Goal: Task Accomplishment & Management: Manage account settings

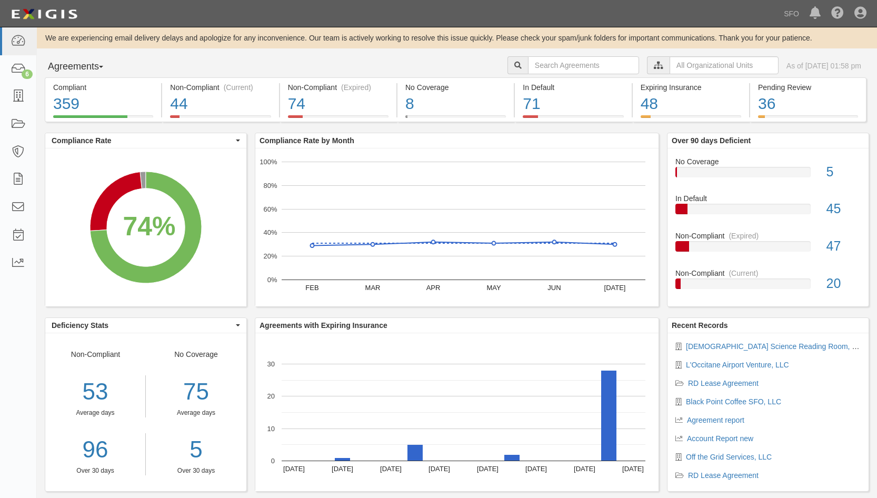
scroll to position [19, 0]
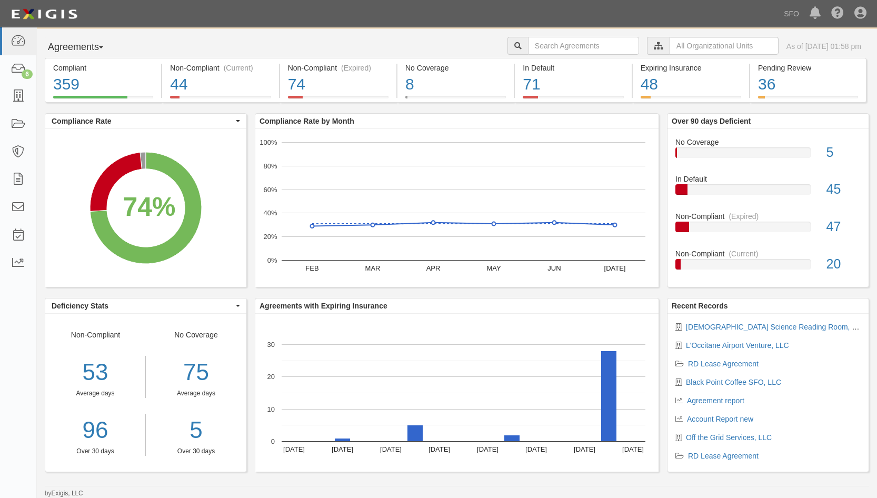
click at [83, 52] on button "Agreements" at bounding box center [84, 47] width 79 height 21
click at [83, 65] on link "Parties" at bounding box center [86, 69] width 83 height 14
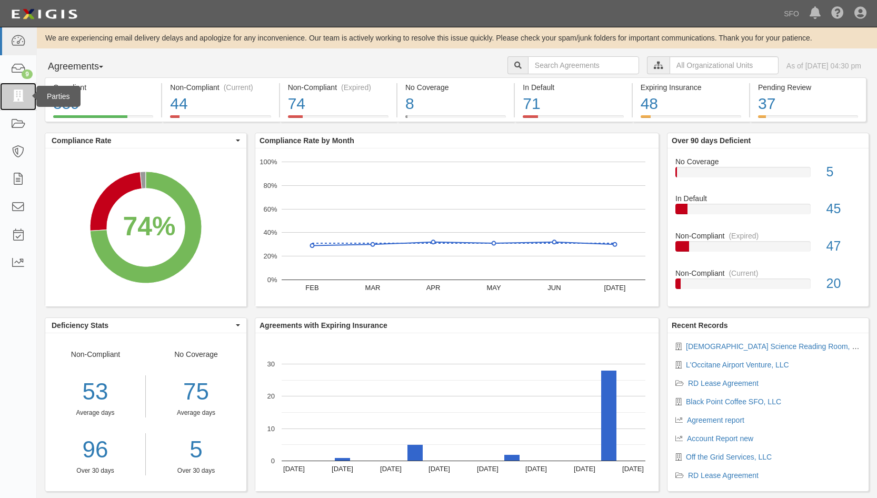
click at [21, 88] on link at bounding box center [18, 97] width 36 height 28
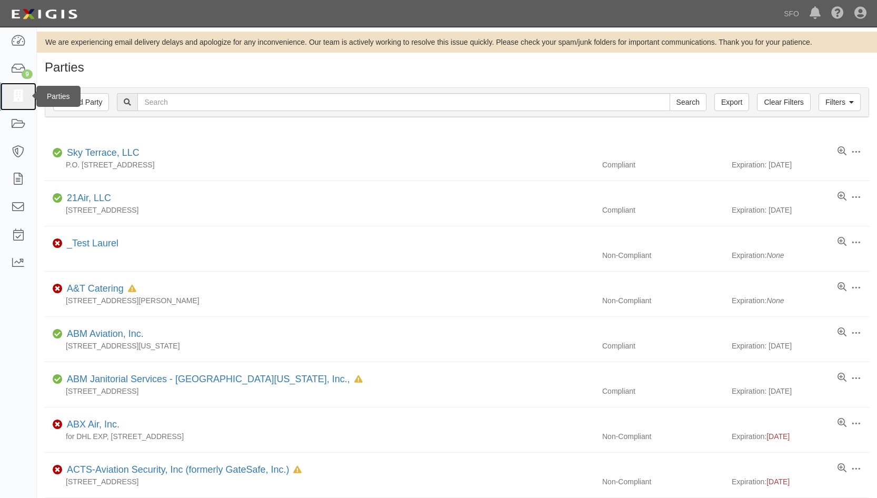
click at [18, 101] on icon at bounding box center [18, 97] width 15 height 12
click at [17, 271] on link at bounding box center [18, 263] width 36 height 28
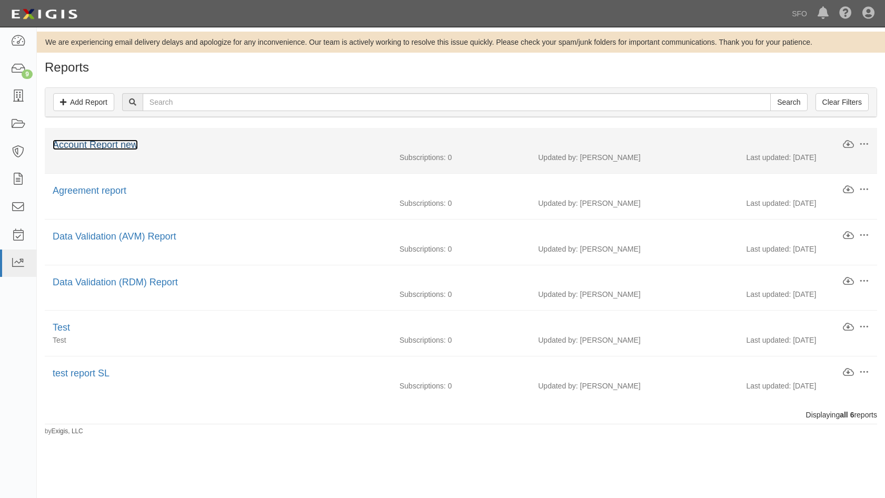
click at [124, 145] on link "Account Report new" at bounding box center [95, 144] width 85 height 11
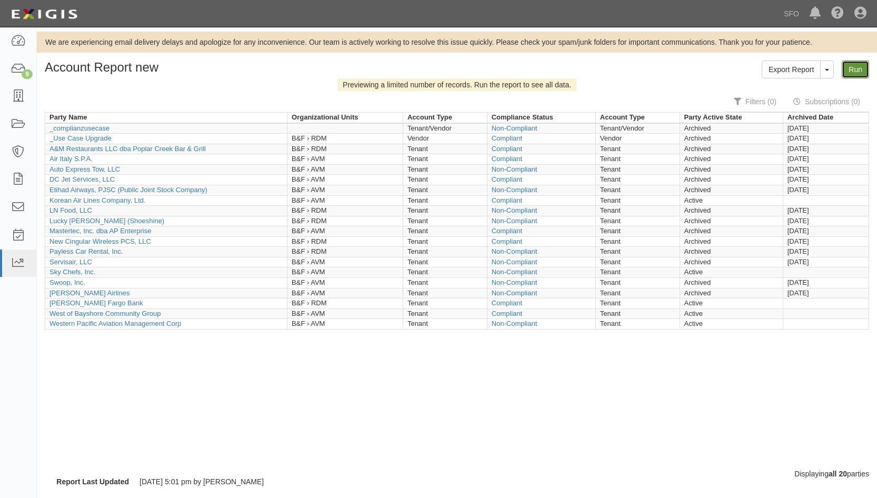
click at [868, 71] on link "Run" at bounding box center [854, 70] width 27 height 18
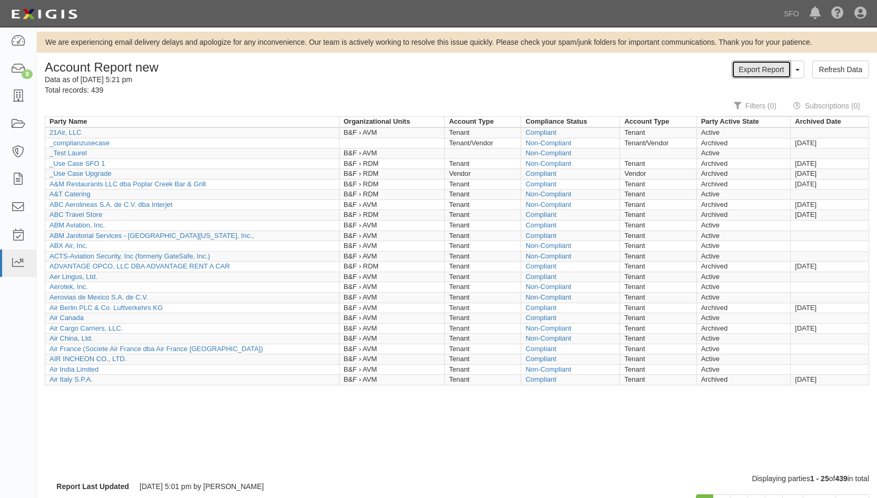
click at [756, 61] on link "Export Report" at bounding box center [760, 70] width 59 height 18
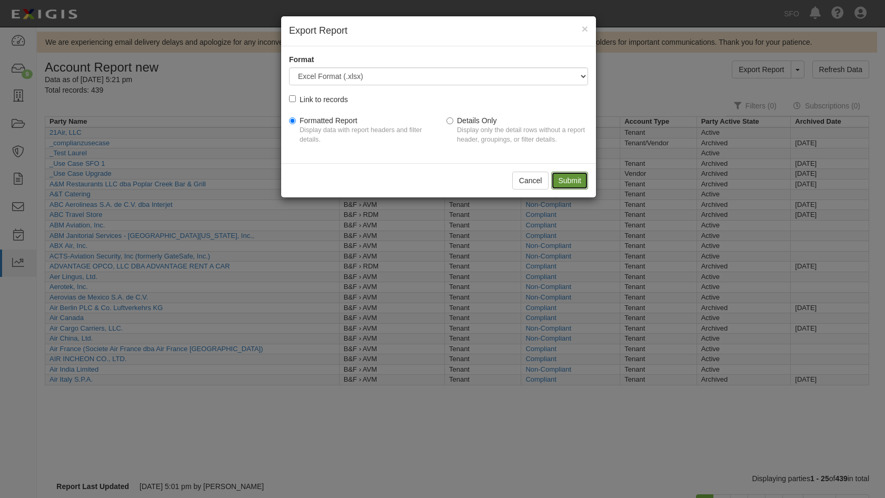
click at [570, 187] on input "Submit" at bounding box center [569, 181] width 37 height 18
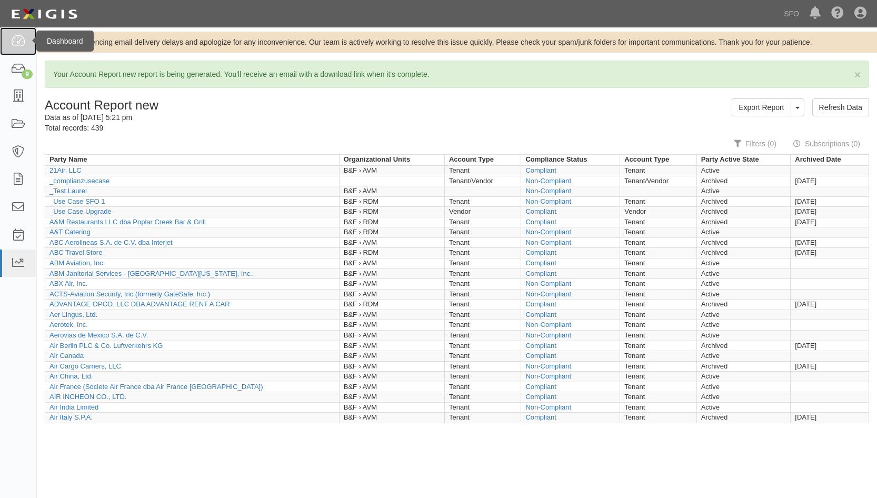
click at [26, 44] on link at bounding box center [18, 41] width 36 height 28
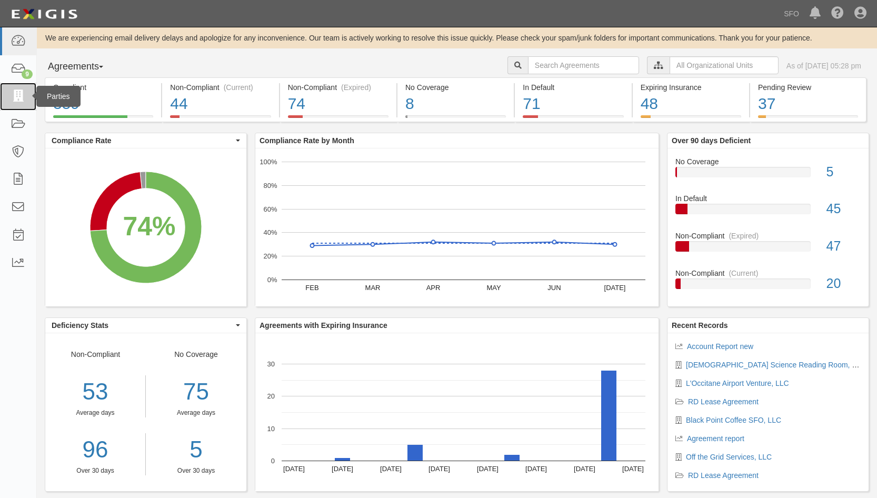
click at [18, 102] on icon at bounding box center [18, 97] width 15 height 12
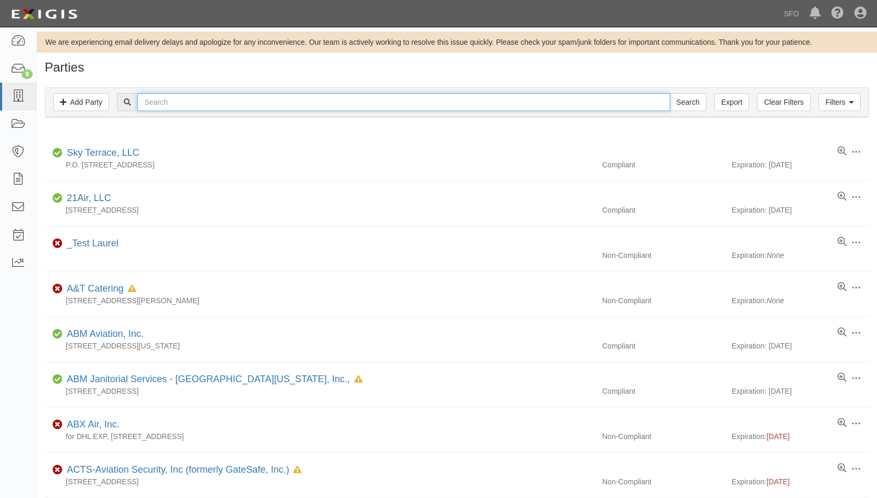
click at [157, 104] on input "text" at bounding box center [403, 102] width 532 height 18
type input "swoop"
click at [669, 93] on input "Search" at bounding box center [687, 102] width 37 height 18
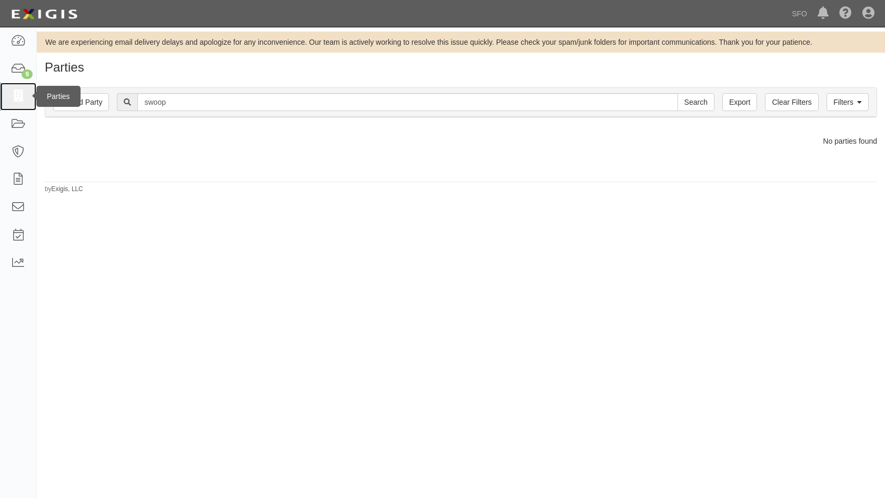
drag, startPoint x: 18, startPoint y: 95, endPoint x: 26, endPoint y: 89, distance: 9.8
click at [18, 95] on icon at bounding box center [18, 97] width 15 height 12
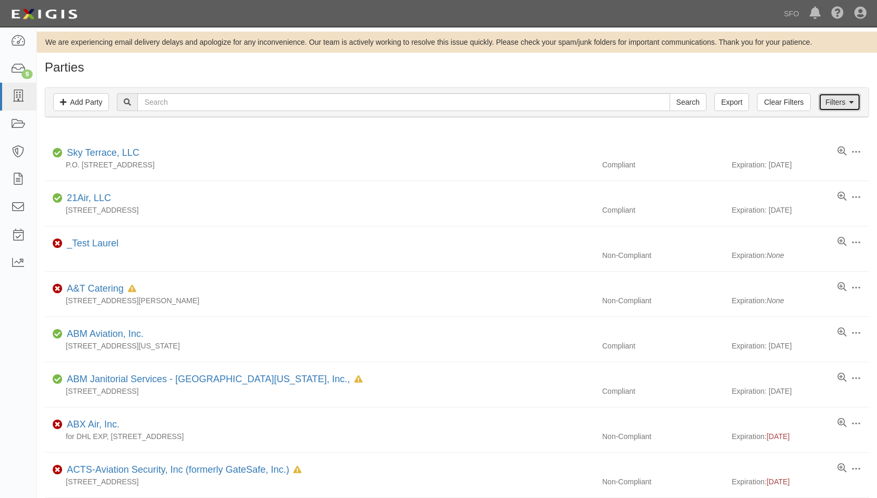
click at [832, 103] on link "Filters" at bounding box center [839, 102] width 42 height 18
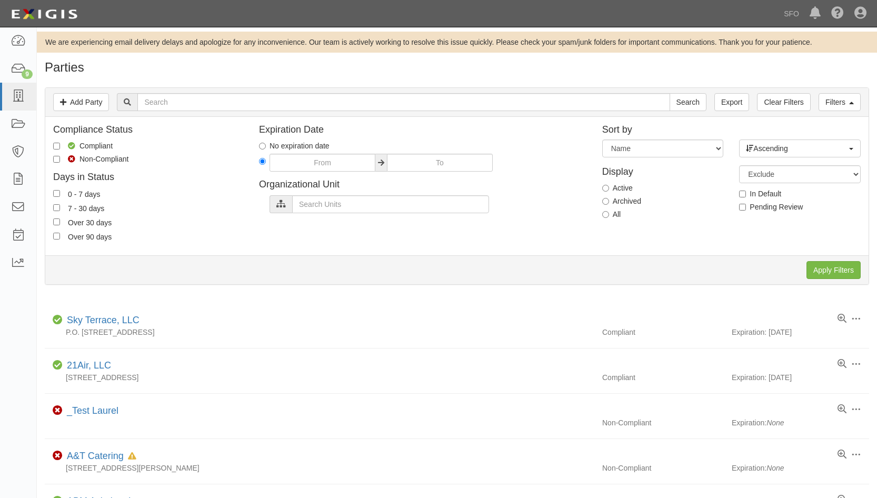
click at [622, 201] on label "Archived" at bounding box center [621, 201] width 39 height 11
click at [609, 201] on input "Archived" at bounding box center [605, 201] width 7 height 7
radio input "true"
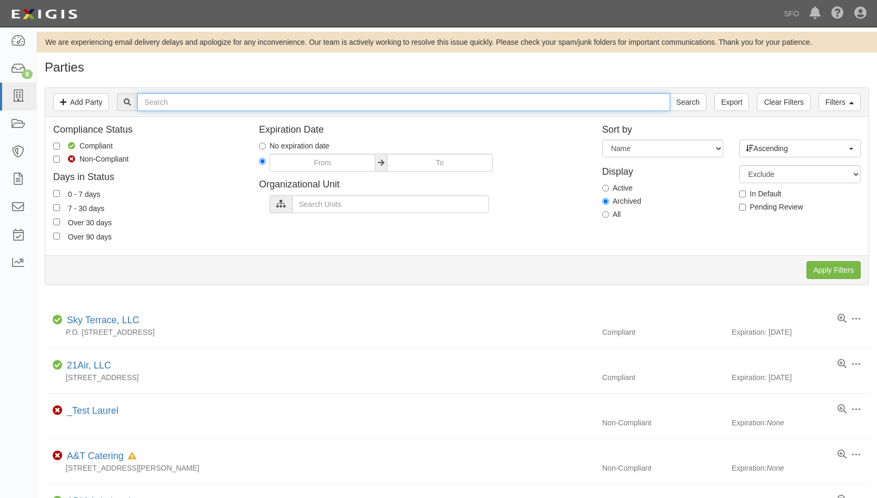
click at [405, 106] on input "text" at bounding box center [403, 102] width 532 height 18
type input "swoop"
click at [669, 93] on input "Search" at bounding box center [687, 102] width 37 height 18
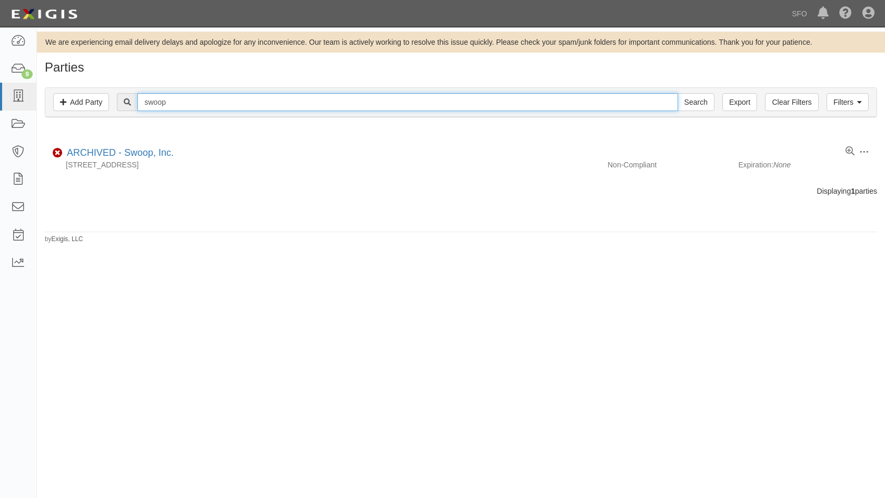
drag, startPoint x: 204, startPoint y: 105, endPoint x: 137, endPoint y: 107, distance: 66.9
click at [137, 107] on div "swoop Search" at bounding box center [415, 102] width 597 height 18
type input "om"
click at [677, 93] on input "Search" at bounding box center [695, 102] width 37 height 18
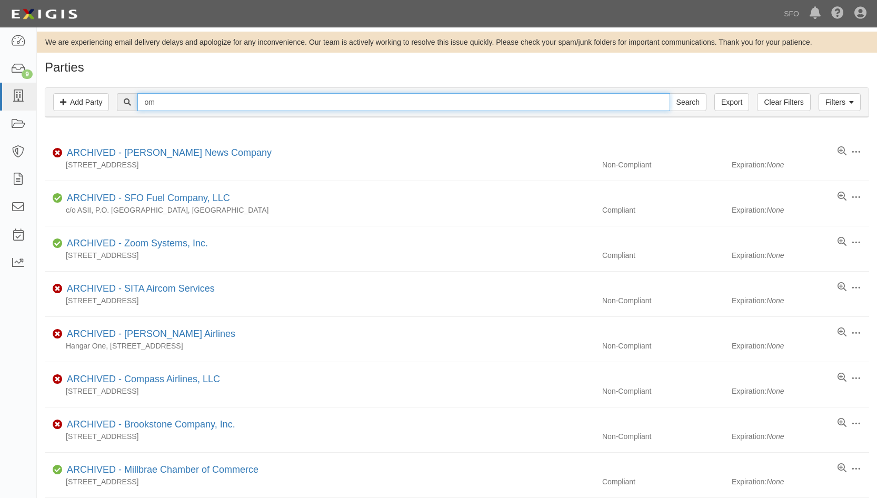
click at [191, 102] on input "om" at bounding box center [403, 102] width 532 height 18
type input "omn"
click at [669, 93] on input "Search" at bounding box center [687, 102] width 37 height 18
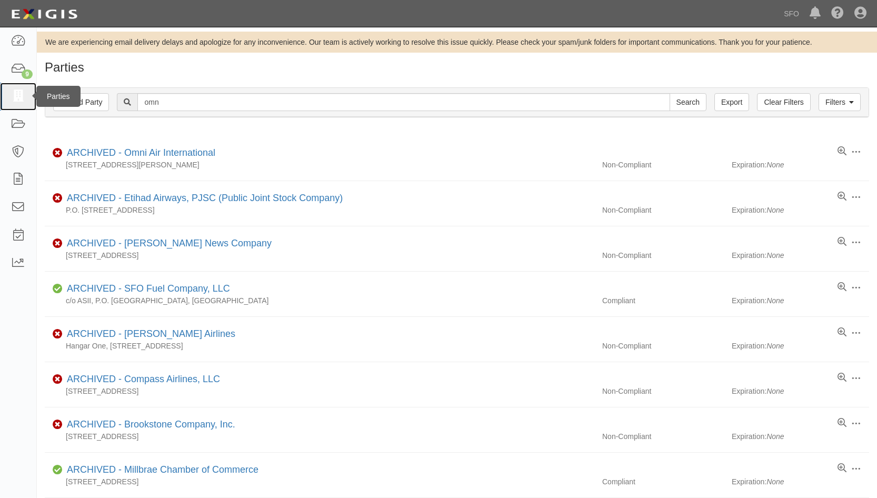
click at [30, 97] on link at bounding box center [18, 97] width 36 height 28
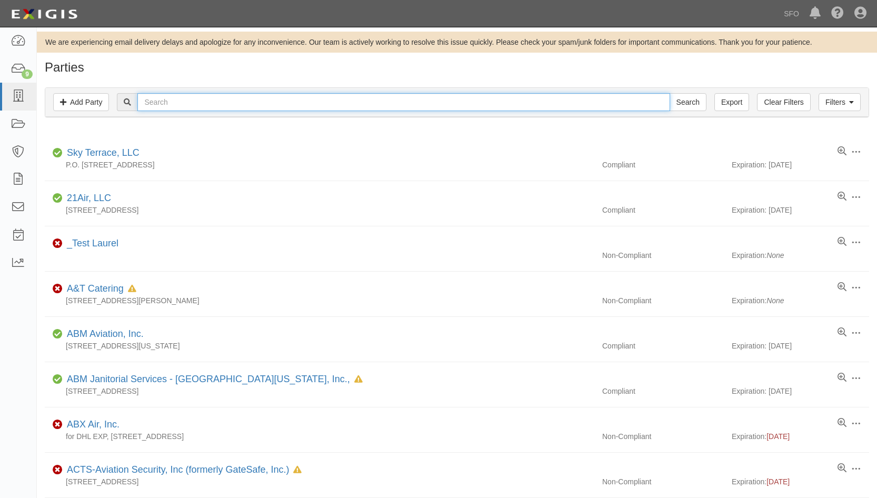
click at [239, 93] on input "text" at bounding box center [403, 102] width 532 height 18
type input "depar"
click at [669, 93] on input "Search" at bounding box center [687, 102] width 37 height 18
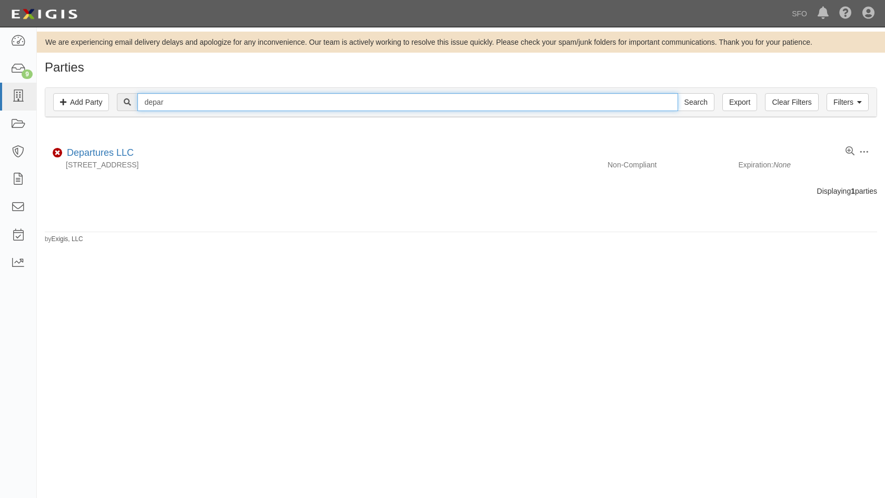
drag, startPoint x: 211, startPoint y: 104, endPoint x: 90, endPoint y: 88, distance: 121.5
click at [90, 88] on div "Filters Add Party Clear Filters Export depar Search Filters" at bounding box center [460, 102] width 831 height 29
type input "pren"
click at [677, 93] on input "Search" at bounding box center [695, 102] width 37 height 18
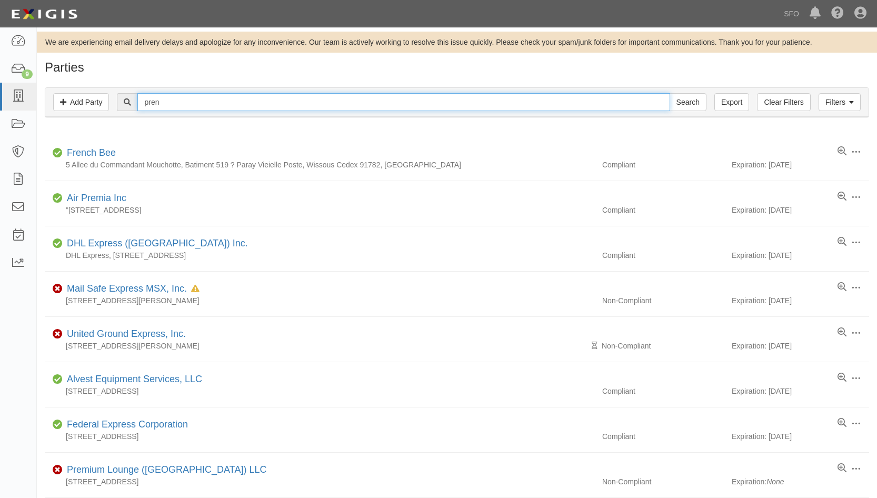
click at [167, 104] on input "pren" at bounding box center [403, 102] width 532 height 18
drag, startPoint x: 171, startPoint y: 101, endPoint x: 70, endPoint y: 108, distance: 100.8
click at [70, 108] on div "Filters Add Party Clear Filters Export pren Search Filters" at bounding box center [456, 102] width 823 height 29
type input "acts"
click at [669, 93] on input "Search" at bounding box center [687, 102] width 37 height 18
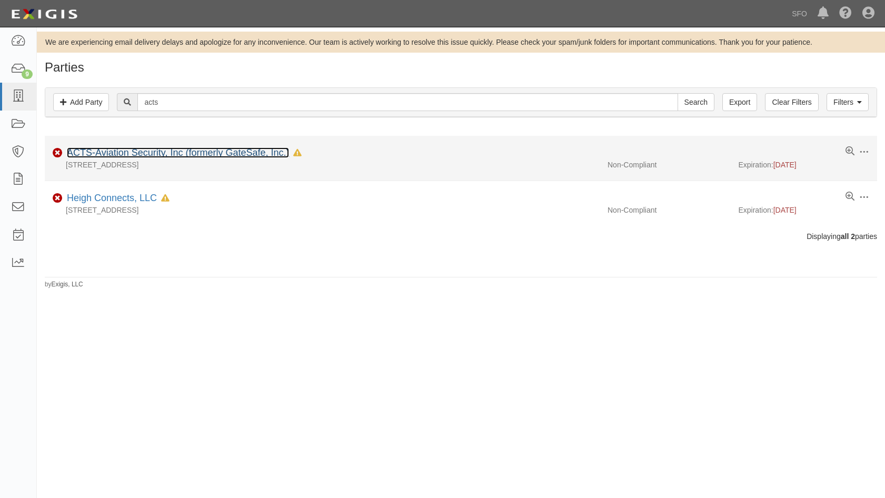
click at [245, 152] on link "ACTS-Aviation Security, Inc (formerly GateSafe, Inc.)" at bounding box center [178, 152] width 222 height 11
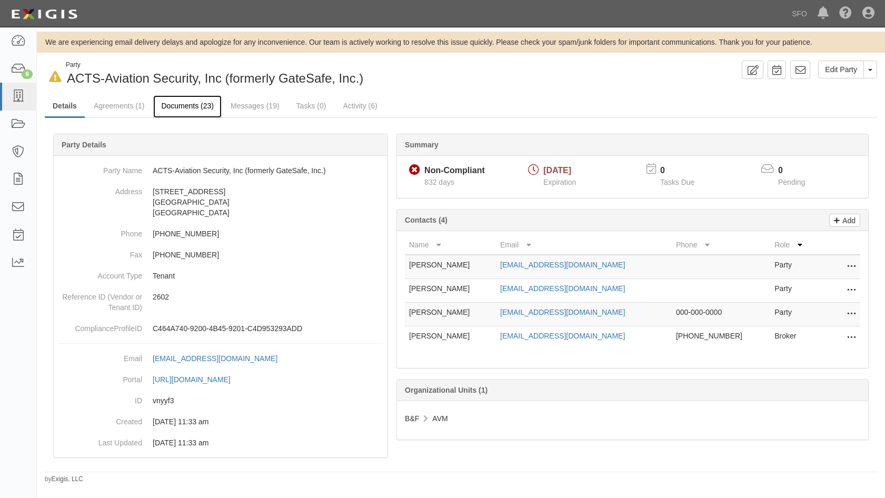
click at [196, 109] on link "Documents (23)" at bounding box center [187, 106] width 68 height 23
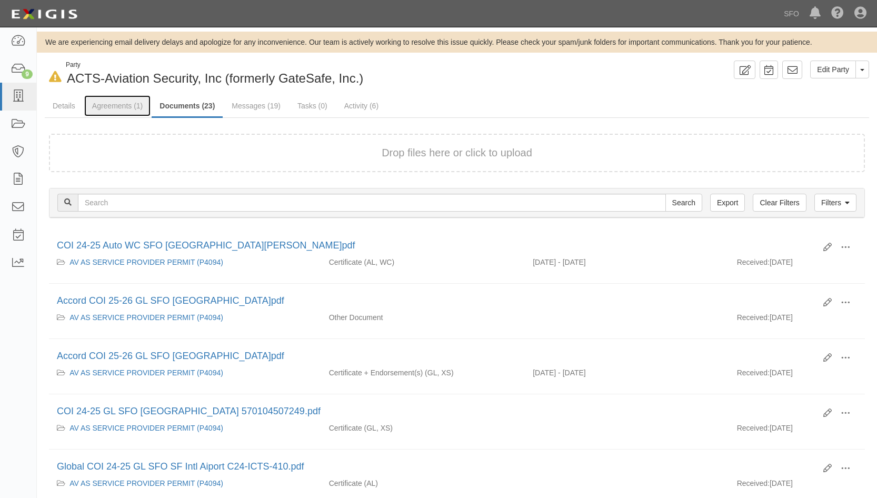
click at [123, 105] on link "Agreements (1)" at bounding box center [117, 105] width 66 height 21
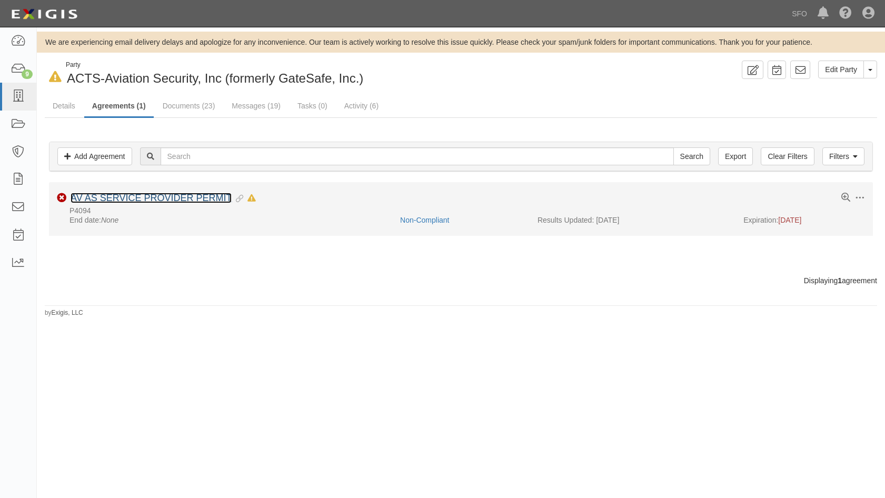
click at [138, 202] on link "AV AS SERVICE PROVIDER PERMIT" at bounding box center [151, 198] width 161 height 11
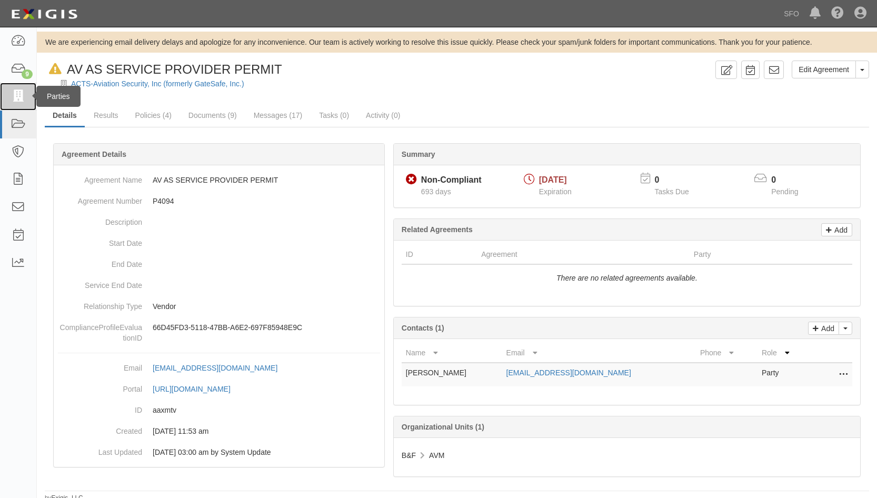
click at [5, 95] on link at bounding box center [18, 97] width 36 height 28
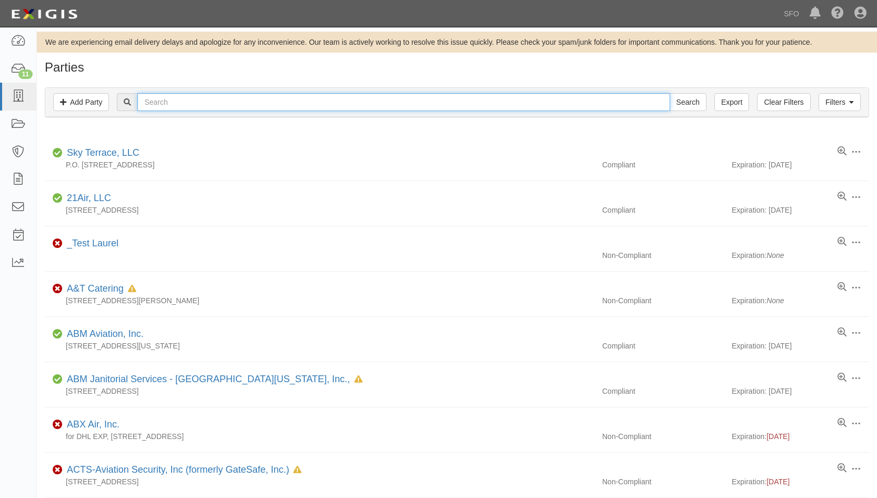
click at [163, 104] on input "text" at bounding box center [403, 102] width 532 height 18
type input "christin"
click at [669, 93] on input "Search" at bounding box center [687, 102] width 37 height 18
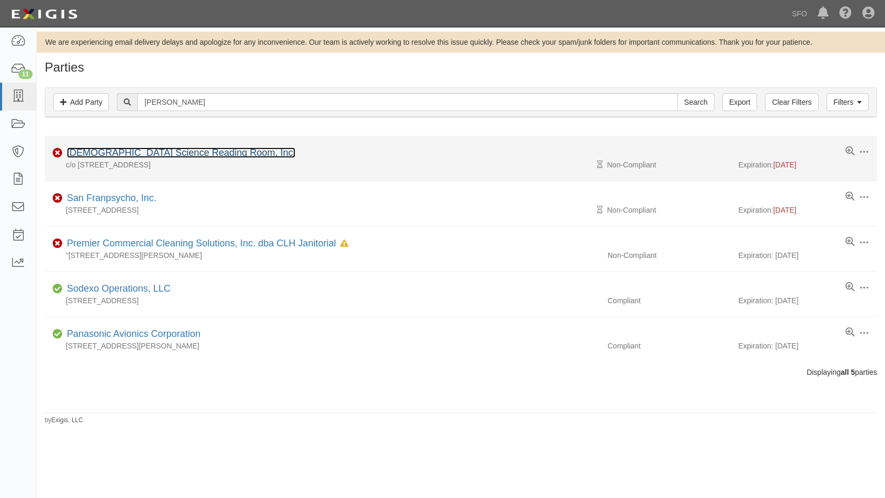
click at [128, 154] on link "[DEMOGRAPHIC_DATA] Science Reading Room, Inc." at bounding box center [181, 152] width 228 height 11
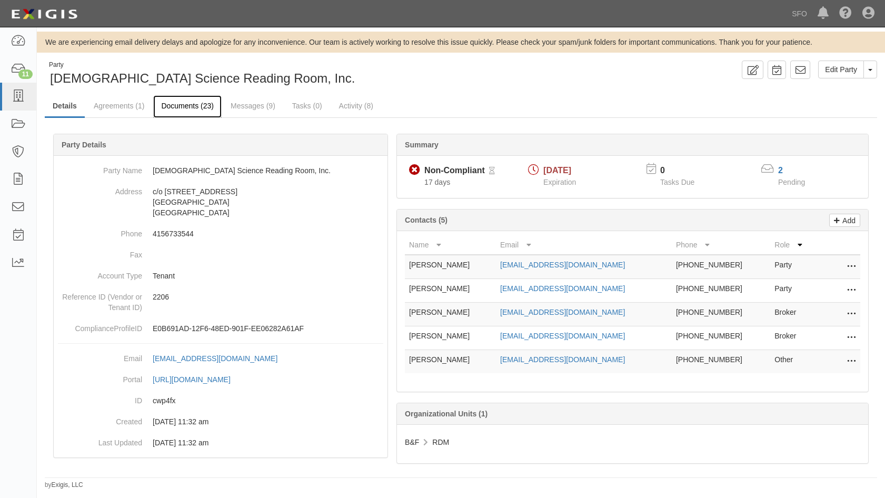
click at [199, 107] on link "Documents (23)" at bounding box center [187, 106] width 68 height 23
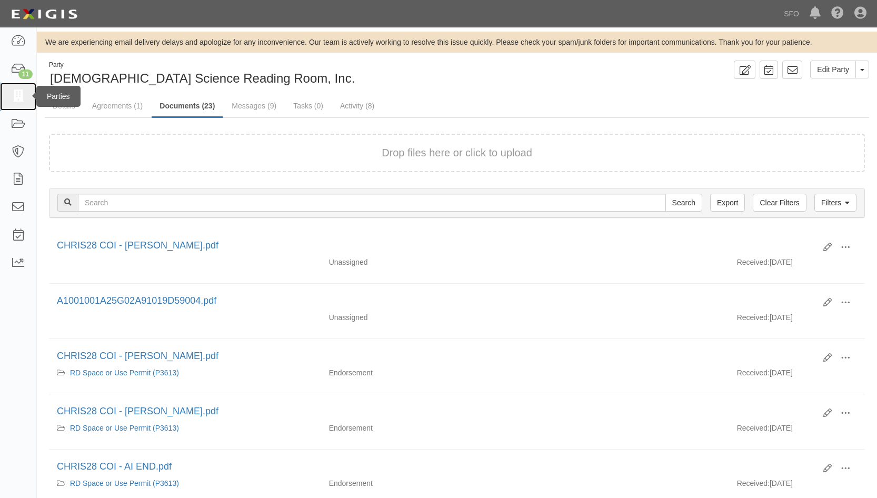
click at [16, 99] on icon at bounding box center [18, 97] width 15 height 12
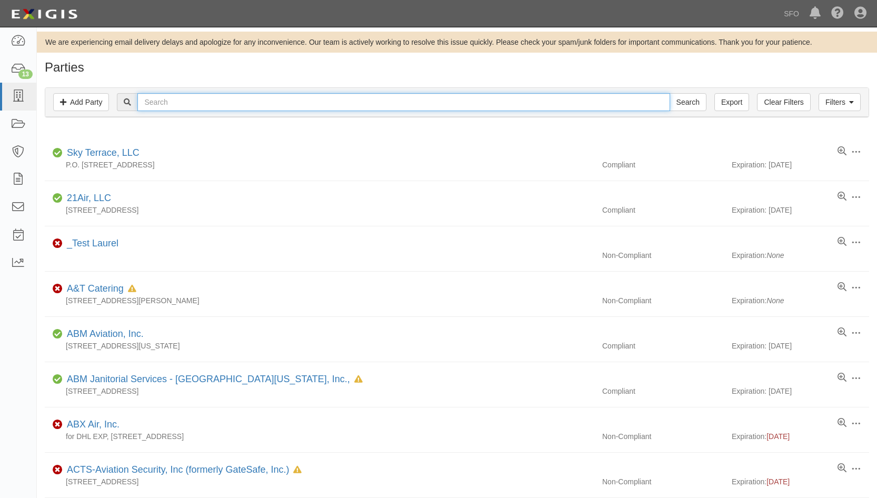
click at [167, 100] on input "text" at bounding box center [403, 102] width 532 height 18
type input "gotha"
click at [669, 93] on input "Search" at bounding box center [687, 102] width 37 height 18
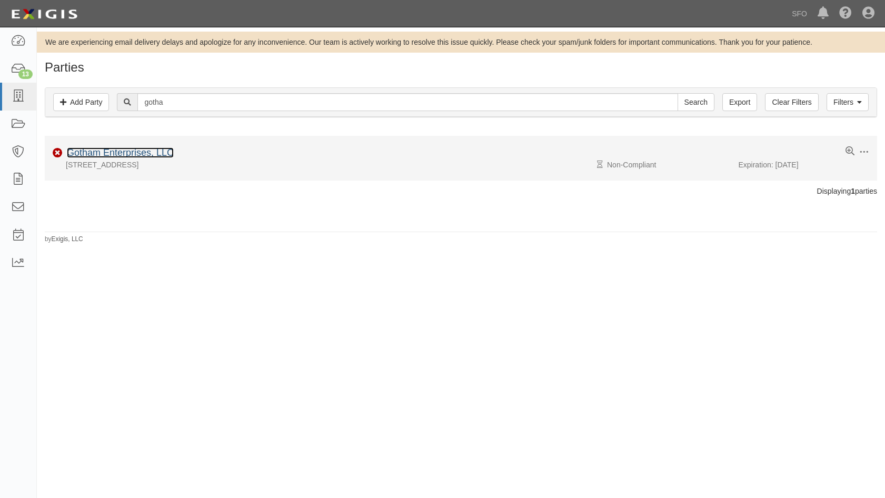
click at [148, 155] on link "Gotham Enterprises, LLC" at bounding box center [120, 152] width 107 height 11
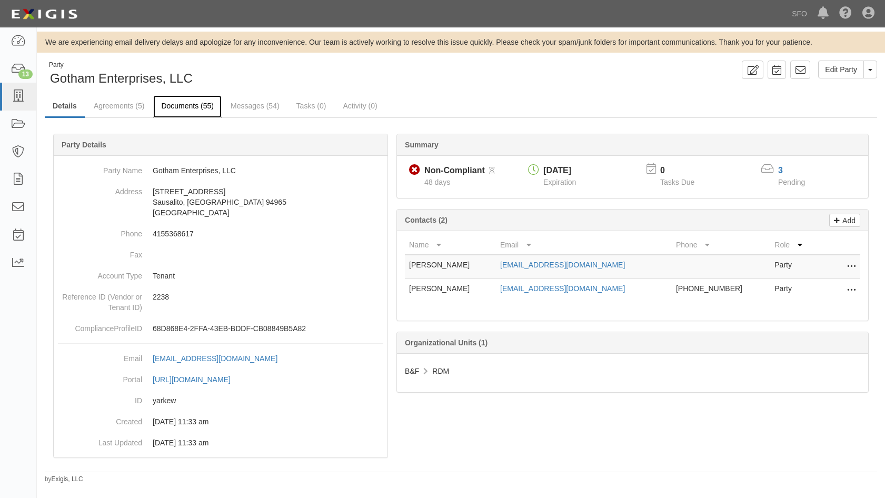
click at [182, 106] on link "Documents (55)" at bounding box center [187, 106] width 68 height 23
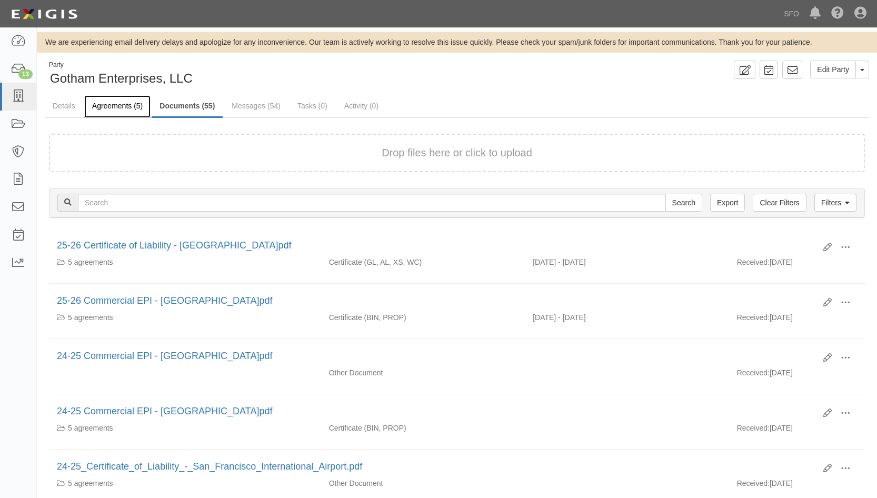
click at [114, 107] on link "Agreements (5)" at bounding box center [117, 106] width 66 height 23
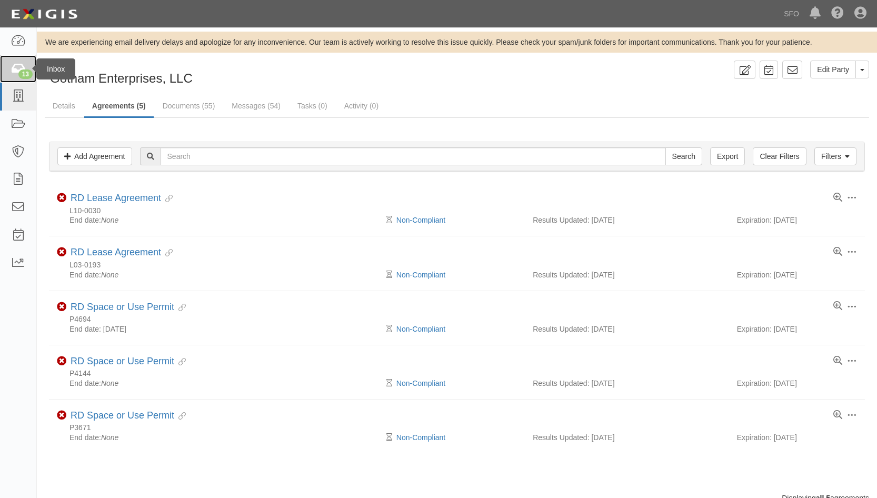
click at [22, 77] on div "13" at bounding box center [25, 73] width 14 height 9
click at [22, 98] on icon at bounding box center [18, 97] width 15 height 12
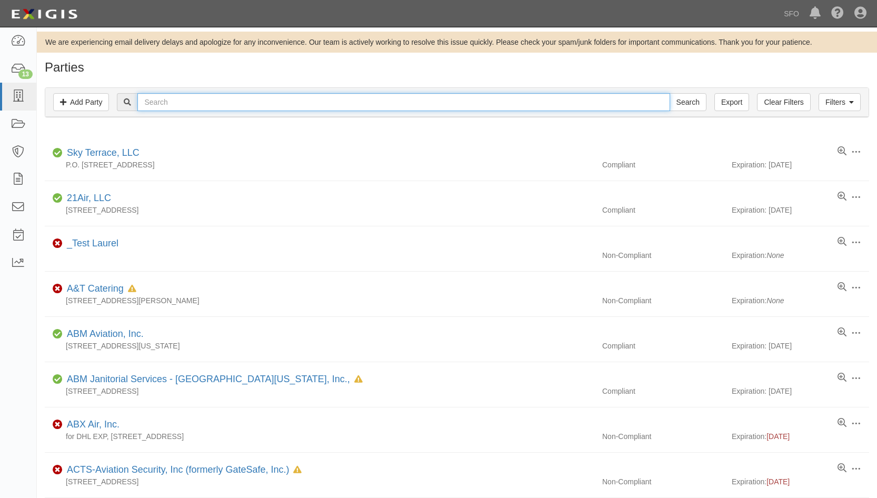
click at [171, 104] on input "text" at bounding box center [403, 102] width 532 height 18
type input "christin"
click at [669, 93] on input "Search" at bounding box center [687, 102] width 37 height 18
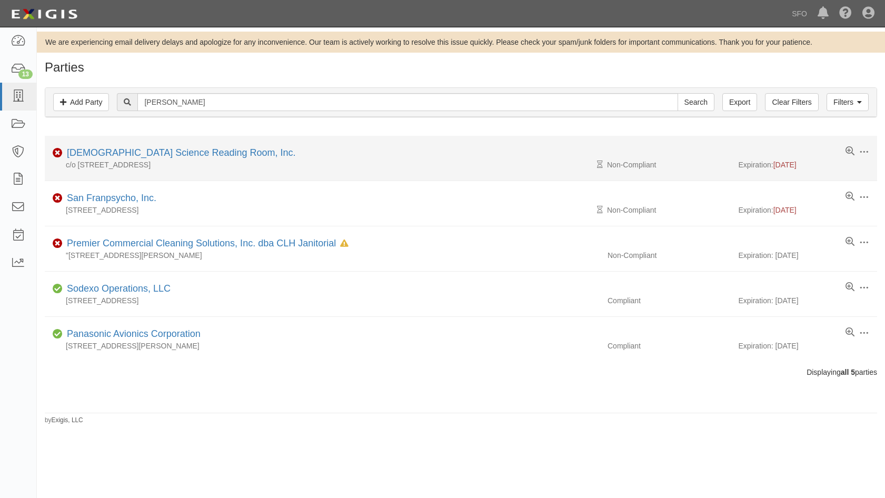
click at [203, 144] on li "Edit Log activity Add task Send message Archive Non-Compliant [DEMOGRAPHIC_DATA…" at bounding box center [461, 158] width 832 height 45
click at [202, 147] on div "[DEMOGRAPHIC_DATA] Science Reading Room, Inc." at bounding box center [179, 153] width 233 height 14
click at [201, 151] on link "[DEMOGRAPHIC_DATA] Science Reading Room, Inc." at bounding box center [181, 152] width 228 height 11
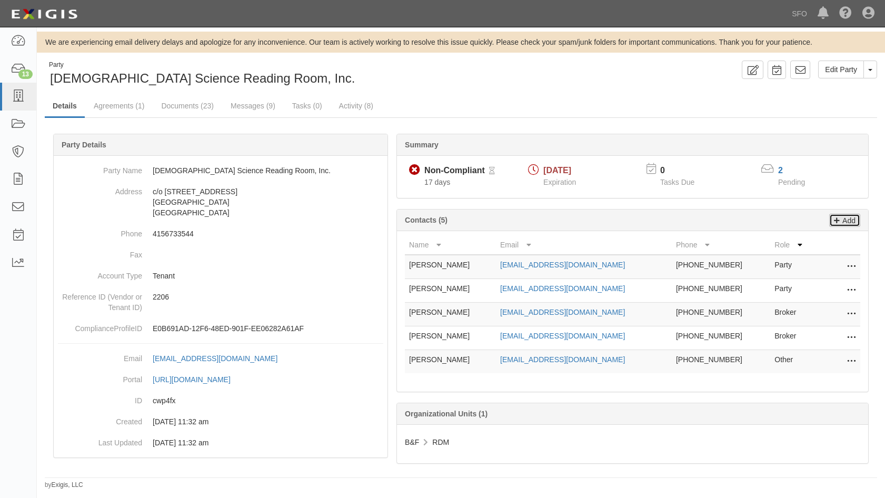
drag, startPoint x: 856, startPoint y: 218, endPoint x: 841, endPoint y: 222, distance: 15.3
click at [856, 218] on link "Add" at bounding box center [844, 220] width 31 height 13
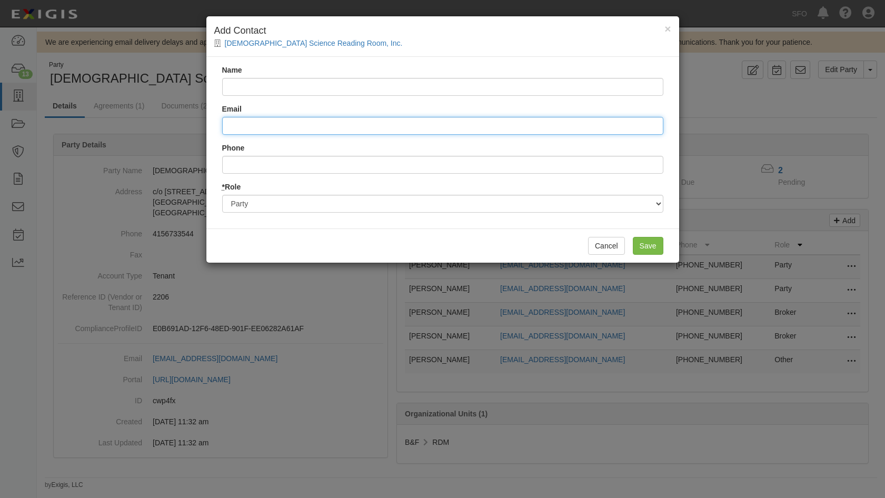
click at [266, 119] on input "Email" at bounding box center [442, 126] width 441 height 18
paste input "[PERSON_NAME] <[PERSON_NAME][EMAIL_ADDRESS][DOMAIN_NAME]>"
drag, startPoint x: 272, startPoint y: 127, endPoint x: 184, endPoint y: 127, distance: 87.9
click at [184, 127] on div "× Add Contact [DEMOGRAPHIC_DATA] Science Reading Room, Inc. Name Email [PERSON_…" at bounding box center [442, 249] width 885 height 498
type input "<[PERSON_NAME][EMAIL_ADDRESS][DOMAIN_NAME]>"
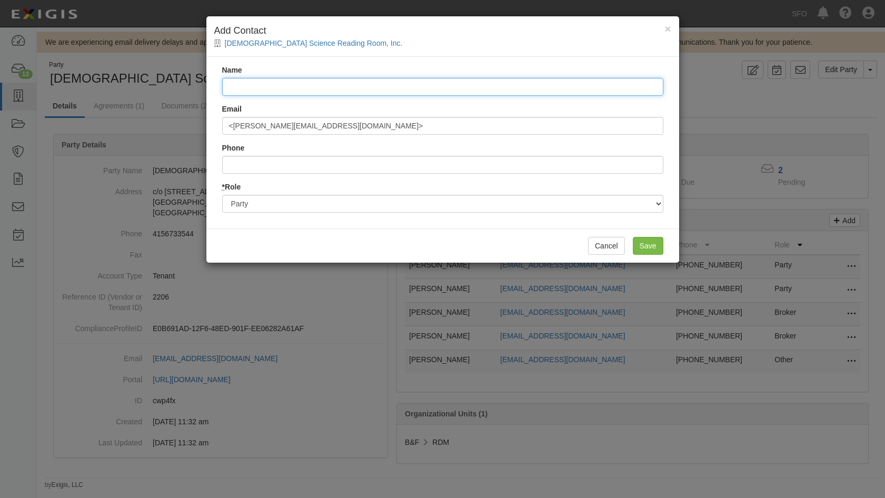
click at [265, 92] on input "Name" at bounding box center [442, 87] width 441 height 18
paste input "[PERSON_NAME]"
type input "[PERSON_NAME]"
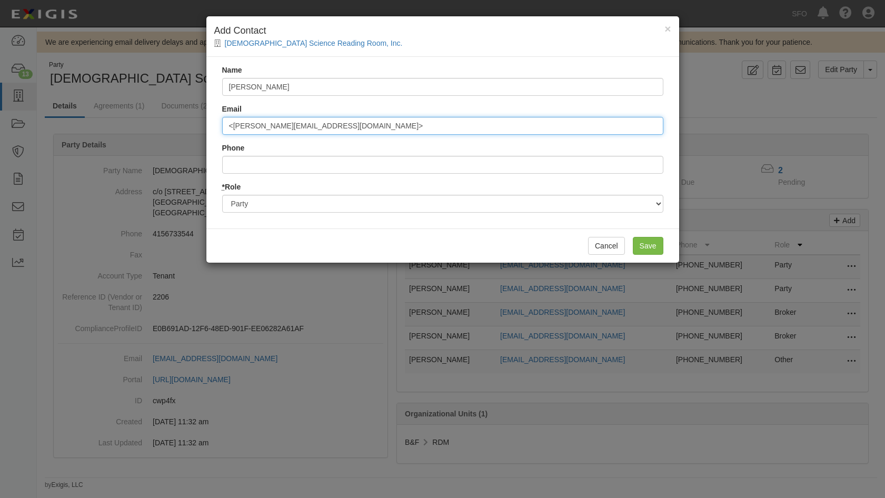
click at [233, 125] on input "<[PERSON_NAME][EMAIL_ADDRESS][DOMAIN_NAME]>" at bounding box center [442, 126] width 441 height 18
click at [296, 125] on input "[PERSON_NAME][EMAIL_ADDRESS][DOMAIN_NAME]>" at bounding box center [442, 126] width 441 height 18
type input "[EMAIL_ADDRESS][DOMAIN_NAME]"
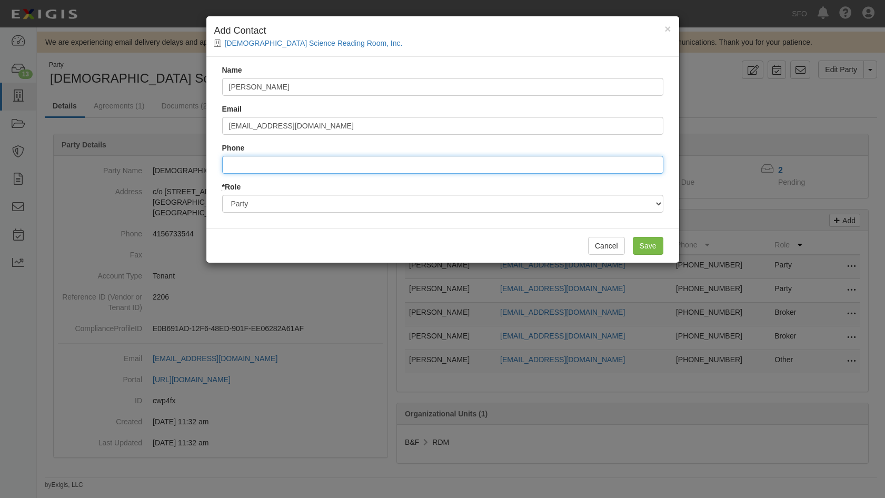
click at [327, 165] on input "Phone" at bounding box center [442, 165] width 441 height 18
type input "8582171460"
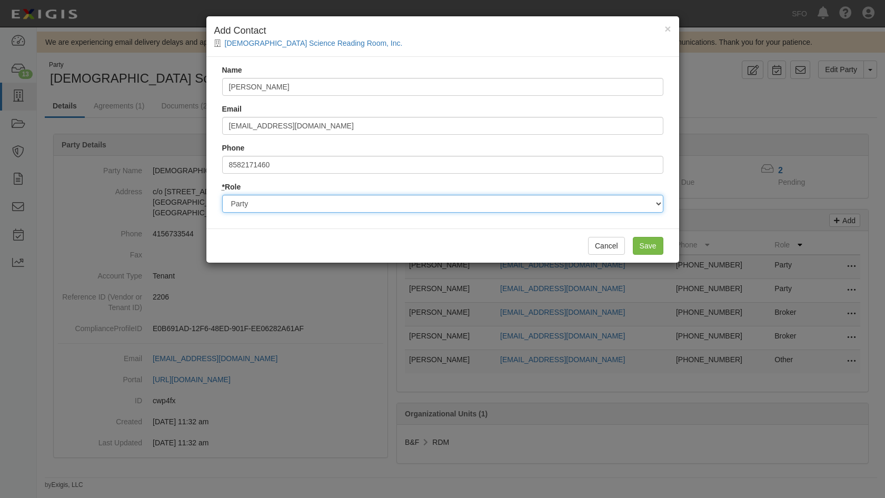
click at [366, 200] on select "Party Broker Other" at bounding box center [442, 204] width 441 height 18
select select "Broker"
click at [222, 195] on select "Party Broker Other" at bounding box center [442, 204] width 441 height 18
click at [651, 248] on input "Save" at bounding box center [648, 246] width 31 height 18
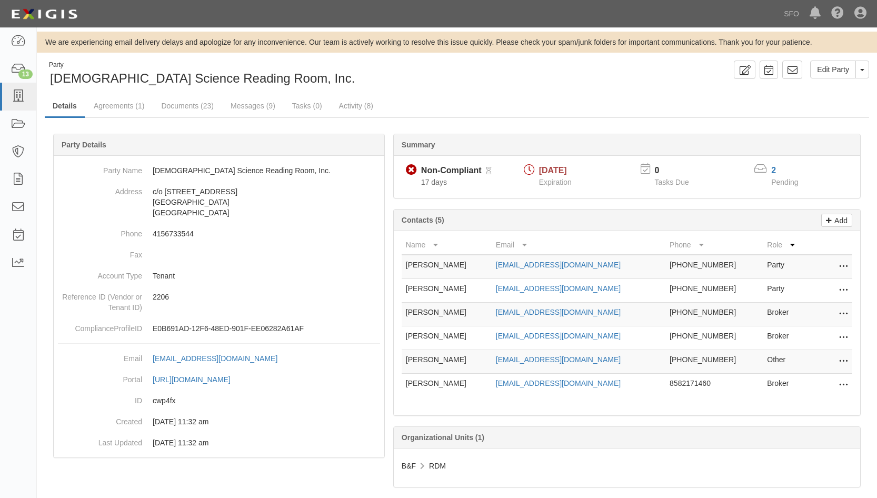
click at [848, 359] on td "Edit Delete" at bounding box center [831, 362] width 42 height 24
click at [843, 361] on icon at bounding box center [843, 362] width 8 height 14
click at [825, 373] on link "Delete" at bounding box center [805, 377] width 83 height 19
